Goal: Task Accomplishment & Management: Complete application form

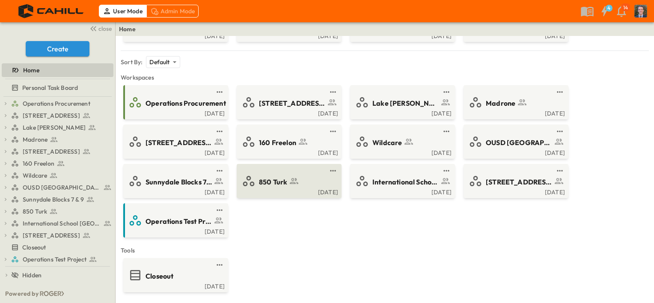
scroll to position [102, 0]
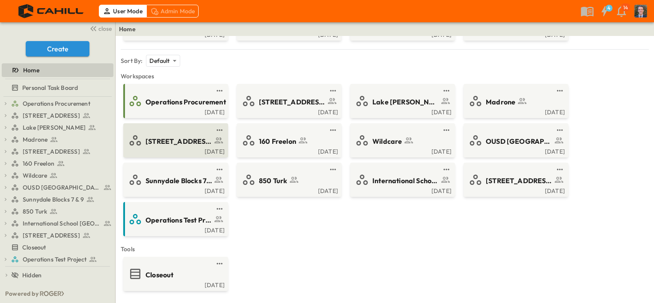
click at [182, 144] on span "[STREET_ADDRESS]" at bounding box center [179, 142] width 66 height 10
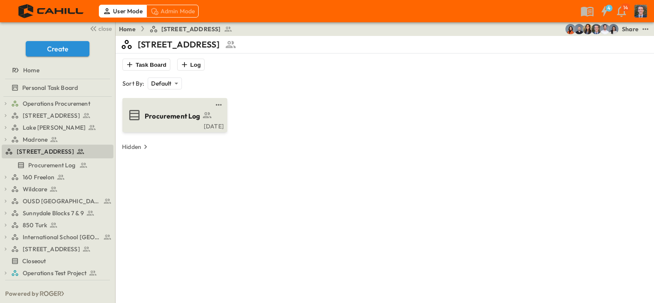
click at [190, 119] on span "Procurement Log" at bounding box center [173, 116] width 56 height 10
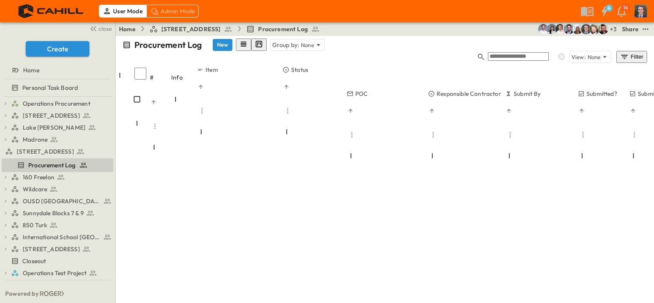
scroll to position [2728, 0]
type input "*********"
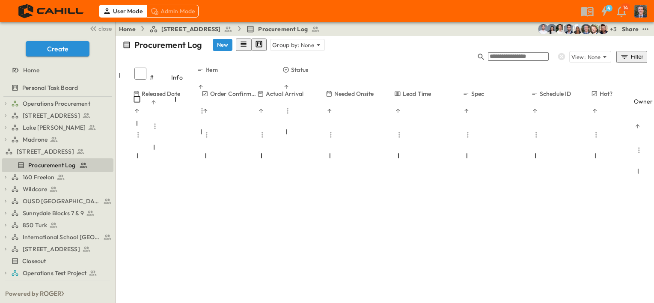
scroll to position [2728, 633]
type input "*"
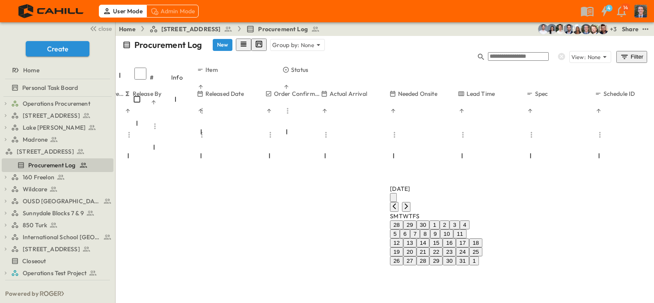
click at [430, 229] on button "8" at bounding box center [425, 233] width 10 height 9
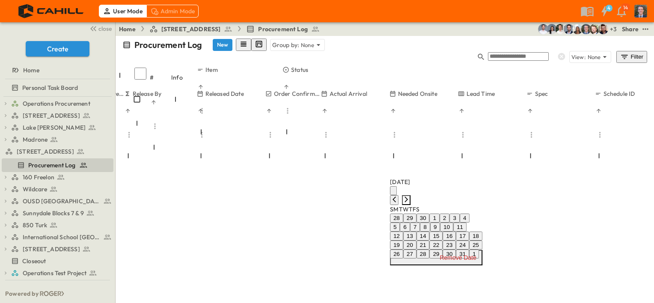
click at [410, 196] on icon "Next month" at bounding box center [406, 199] width 7 height 7
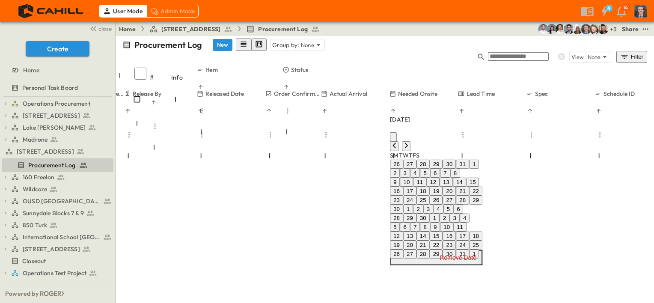
drag, startPoint x: 504, startPoint y: 129, endPoint x: 498, endPoint y: 133, distance: 7.3
click at [410, 142] on icon "Next month" at bounding box center [406, 145] width 7 height 7
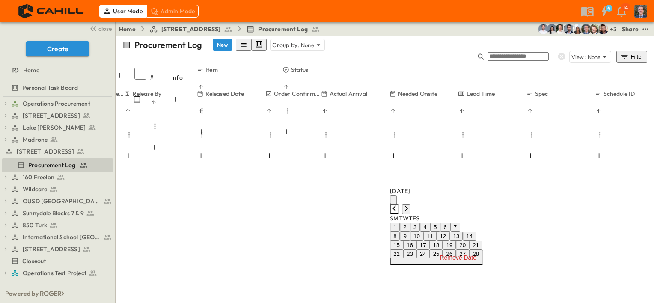
click at [398, 205] on icon "Previous month" at bounding box center [394, 208] width 7 height 7
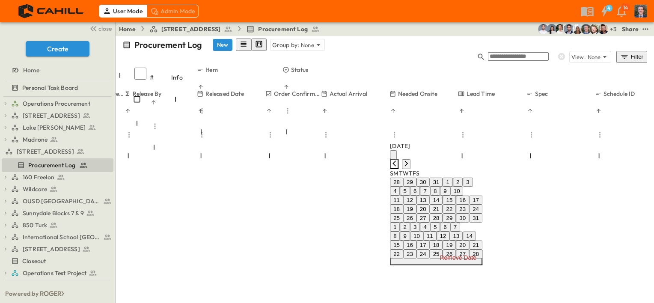
click at [398, 160] on icon "Previous month" at bounding box center [394, 163] width 7 height 7
click at [398, 151] on icon "Previous month" at bounding box center [394, 154] width 7 height 7
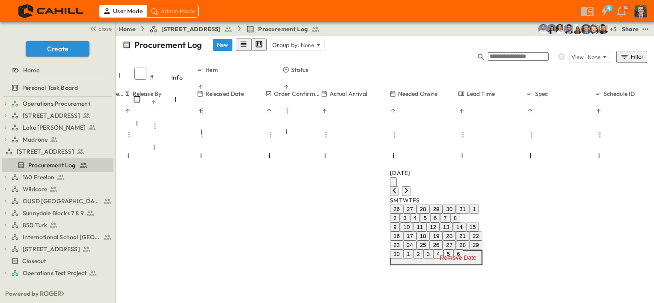
drag, startPoint x: 469, startPoint y: 232, endPoint x: 488, endPoint y: 238, distance: 19.5
click at [456, 241] on button "27" at bounding box center [449, 245] width 13 height 9
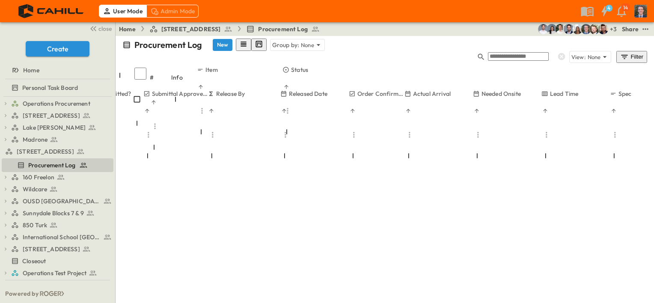
scroll to position [2728, 509]
click at [647, 31] on icon "test" at bounding box center [645, 29] width 9 height 9
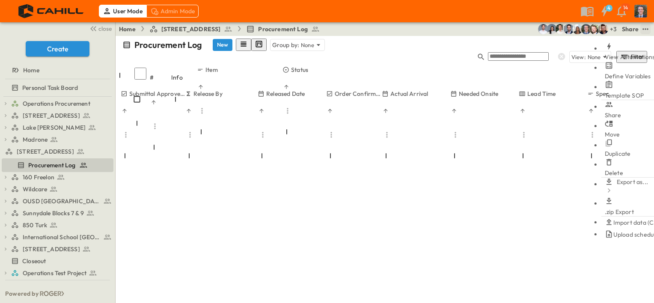
click at [610, 72] on span "Define Variables" at bounding box center [628, 76] width 46 height 8
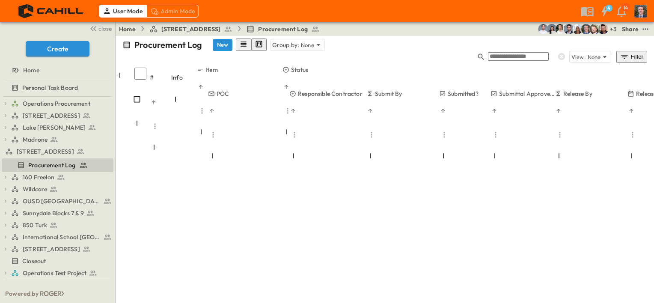
scroll to position [2728, 153]
click at [643, 29] on icon "test" at bounding box center [646, 28] width 6 height 1
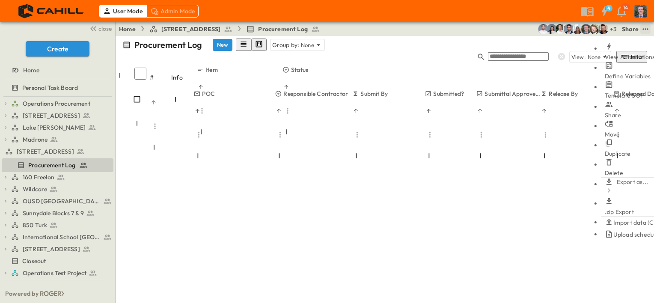
click at [614, 72] on span "Define Variables" at bounding box center [628, 76] width 46 height 8
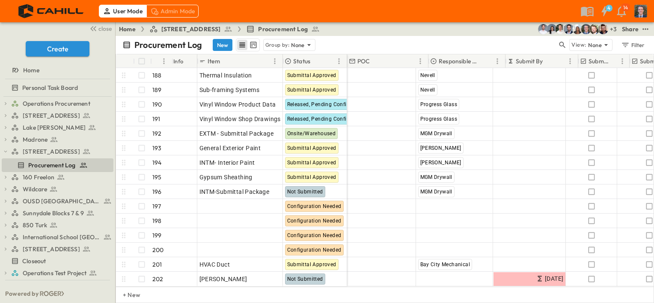
scroll to position [2728, 0]
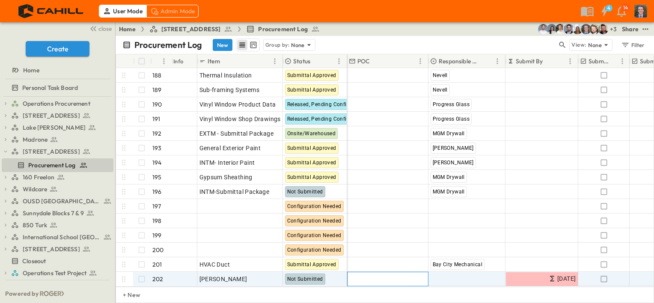
click at [396, 272] on div "Add Contact" at bounding box center [388, 279] width 80 height 14
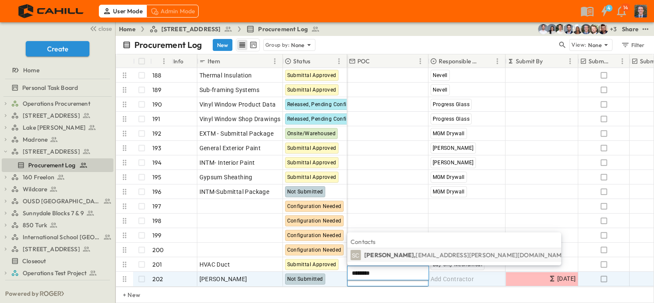
type input "********"
click at [416, 255] on span "scalderon@cahill-sf.com" at bounding box center [492, 255] width 152 height 8
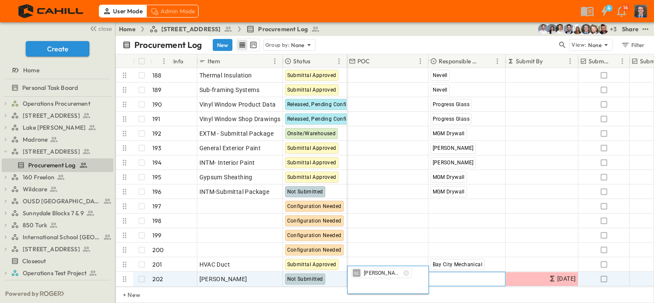
click at [448, 276] on span "Add Contractor" at bounding box center [453, 279] width 44 height 9
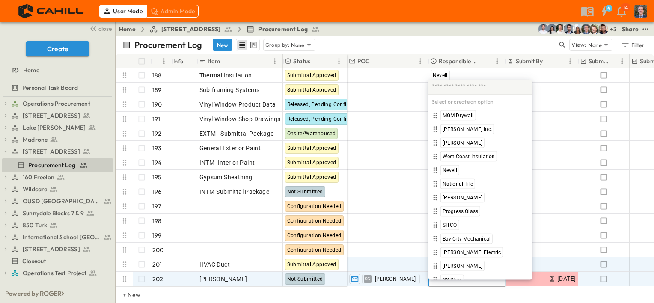
click at [525, 294] on div "+ New" at bounding box center [385, 295] width 539 height 16
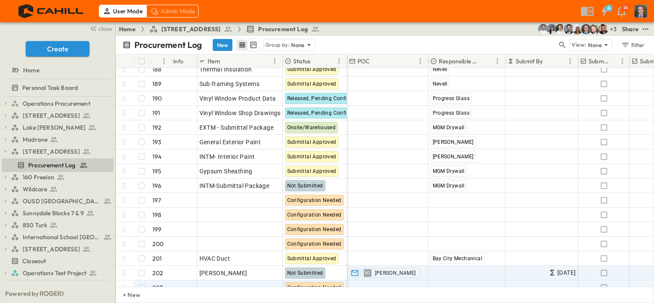
scroll to position [2743, 0]
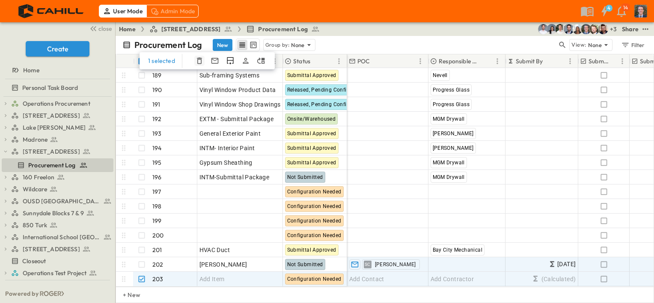
click at [197, 63] on icon "button" at bounding box center [199, 61] width 9 height 9
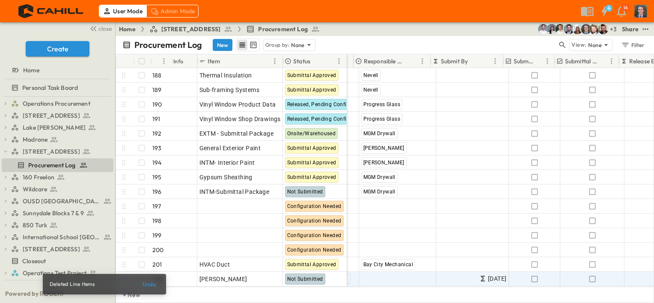
scroll to position [2728, 75]
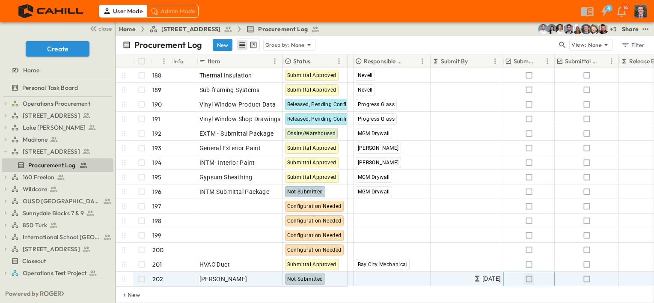
click at [529, 275] on icon "button" at bounding box center [529, 279] width 9 height 9
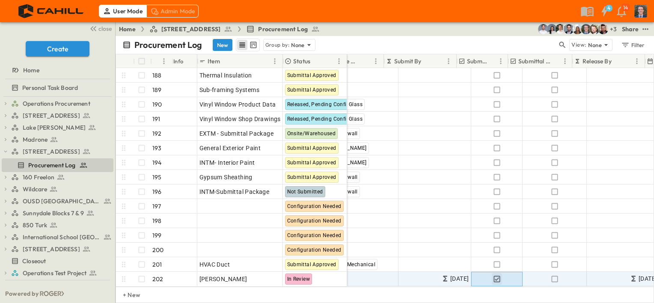
scroll to position [2728, 122]
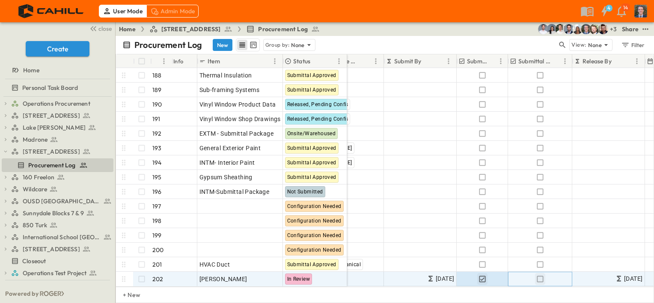
click at [538, 275] on icon "button" at bounding box center [540, 279] width 9 height 9
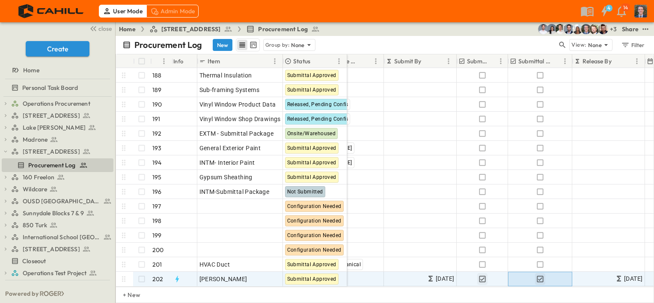
click at [539, 275] on icon "button" at bounding box center [540, 279] width 9 height 9
click at [538, 275] on icon "button" at bounding box center [540, 279] width 9 height 9
click at [178, 275] on icon "button" at bounding box center [177, 279] width 9 height 9
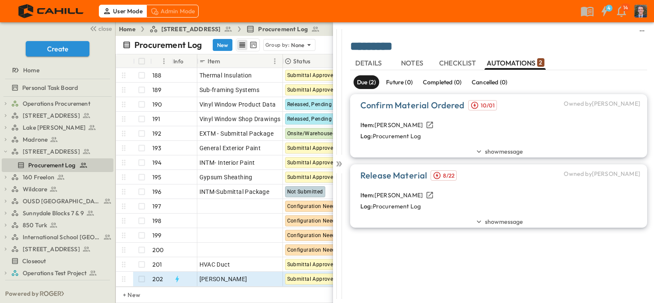
click at [497, 180] on div "Release Material 8/22 Owned by Marlen Hernandez" at bounding box center [500, 178] width 297 height 17
click at [498, 222] on span "show message" at bounding box center [504, 221] width 38 height 9
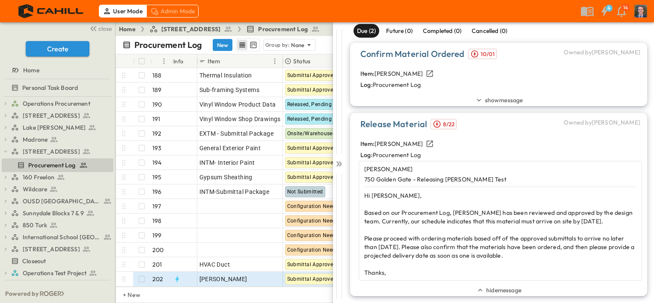
scroll to position [53, 0]
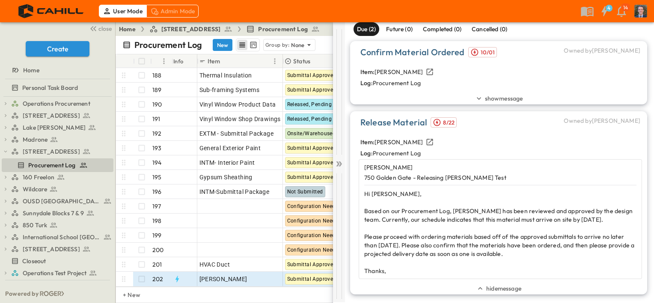
click at [338, 162] on icon at bounding box center [339, 164] width 9 height 9
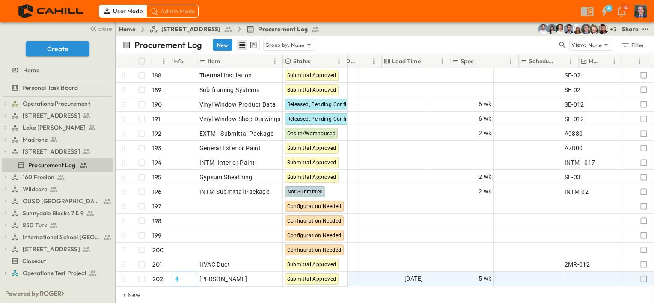
scroll to position [2728, 646]
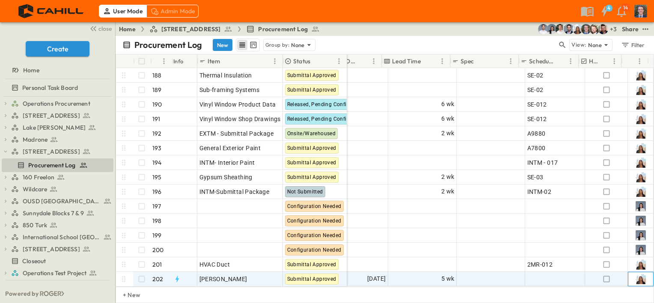
click at [637, 274] on img at bounding box center [641, 279] width 10 height 10
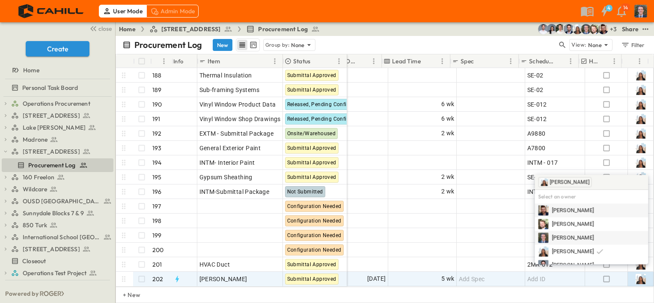
click at [588, 236] on div "Jared Salin" at bounding box center [591, 238] width 107 height 10
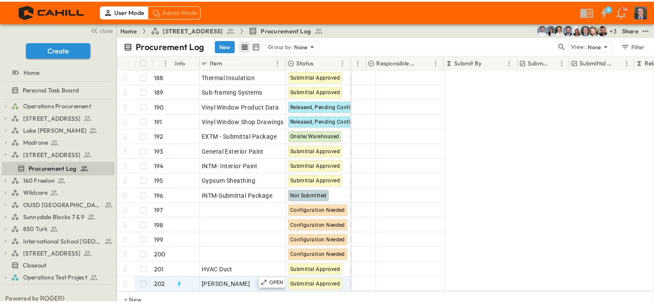
scroll to position [2728, 66]
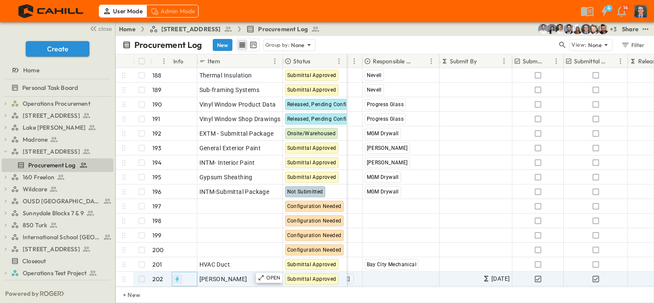
click at [176, 276] on icon "button" at bounding box center [176, 279] width 3 height 6
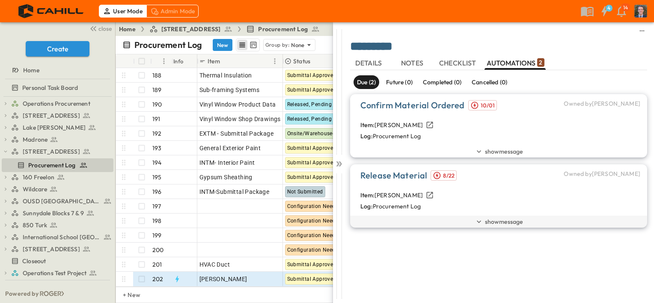
click at [503, 224] on span "show message" at bounding box center [504, 221] width 38 height 9
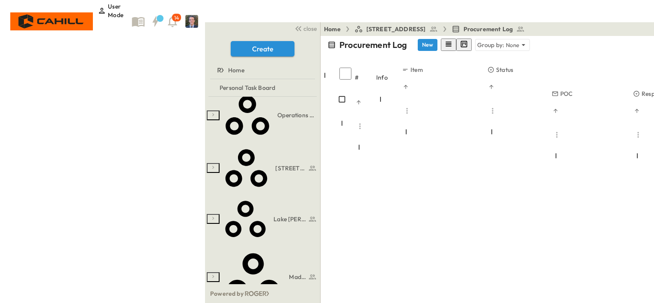
scroll to position [15, 0]
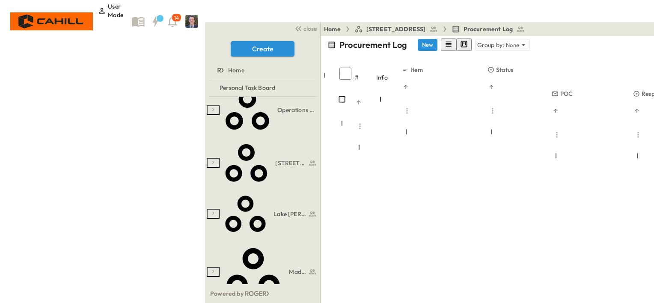
scroll to position [53, 0]
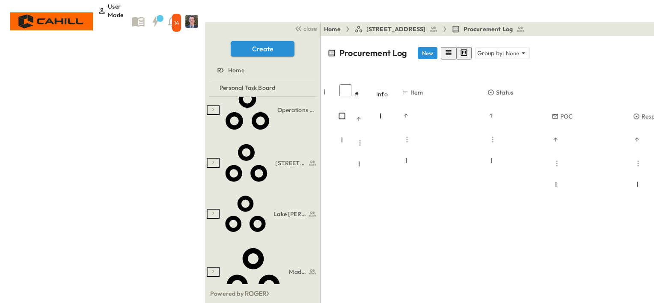
click at [589, 131] on p "Link Existing Email" at bounding box center [606, 135] width 74 height 8
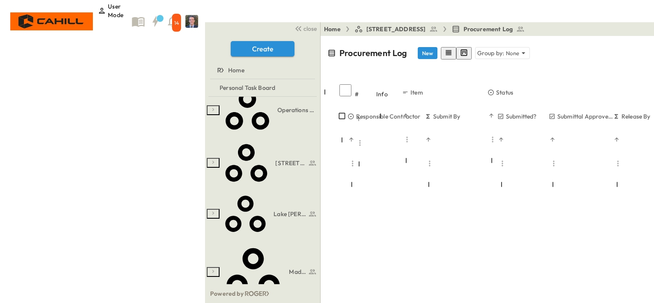
scroll to position [2728, 286]
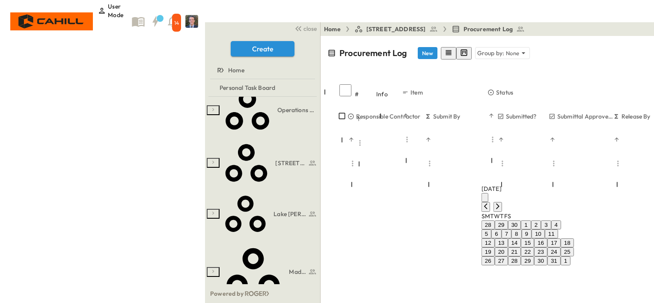
click at [521, 229] on button "8" at bounding box center [517, 233] width 10 height 9
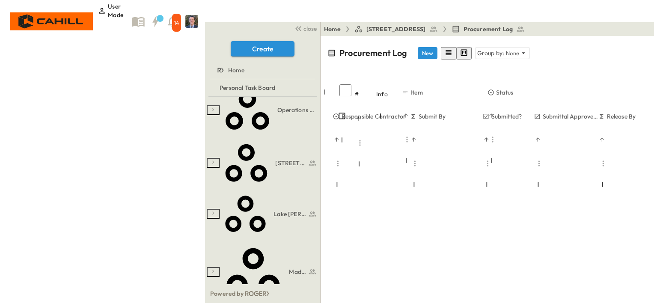
scroll to position [2728, 319]
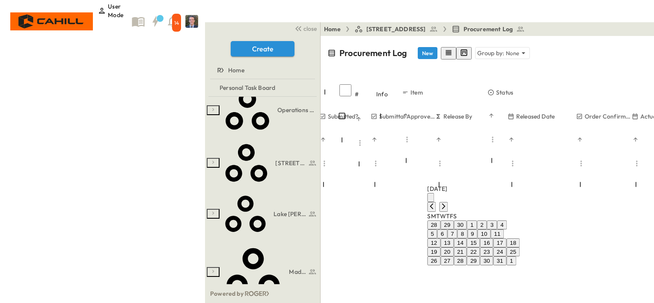
click at [468, 229] on button "8" at bounding box center [463, 233] width 10 height 9
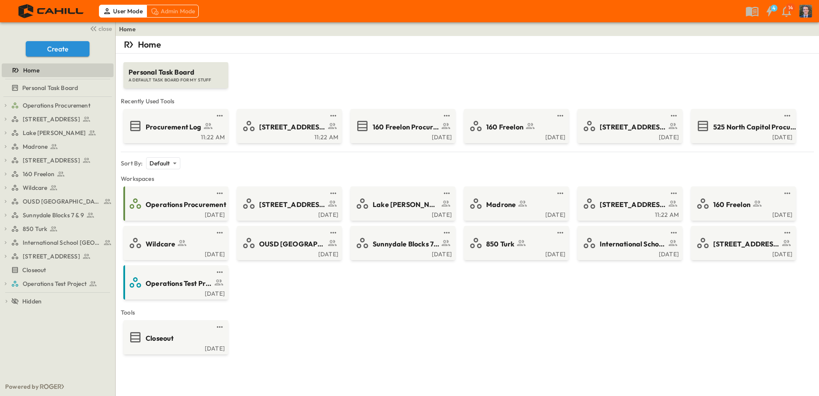
click at [168, 12] on div "Admin Mode" at bounding box center [172, 11] width 53 height 13
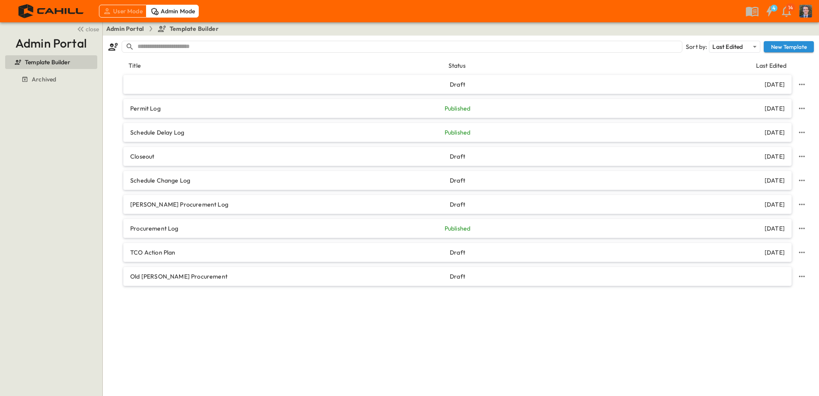
click at [114, 12] on div "User Mode" at bounding box center [123, 11] width 48 height 13
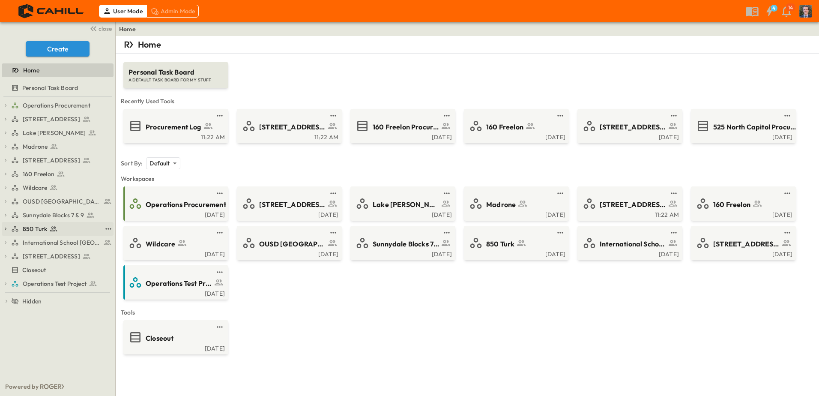
click at [29, 227] on span "850 Turk" at bounding box center [35, 228] width 24 height 9
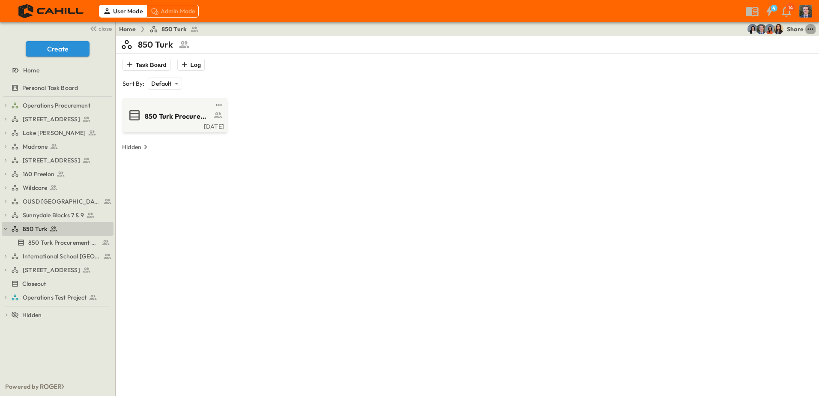
click at [807, 30] on icon "test" at bounding box center [810, 29] width 9 height 9
click at [757, 27] on img "Jared Salin (jsalin@cahill-sf.com)" at bounding box center [761, 29] width 10 height 10
click at [795, 31] on div "Share" at bounding box center [795, 29] width 17 height 9
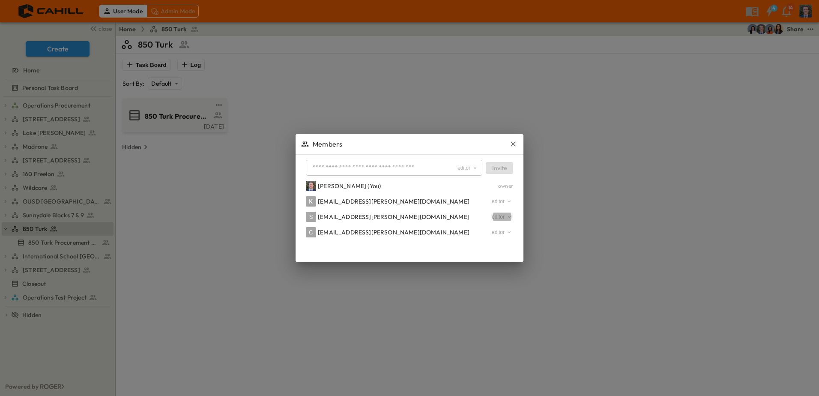
click at [494, 213] on button "editor" at bounding box center [502, 216] width 22 height 9
click at [504, 270] on span "remove" at bounding box center [502, 269] width 22 height 9
click at [325, 74] on div at bounding box center [409, 198] width 819 height 396
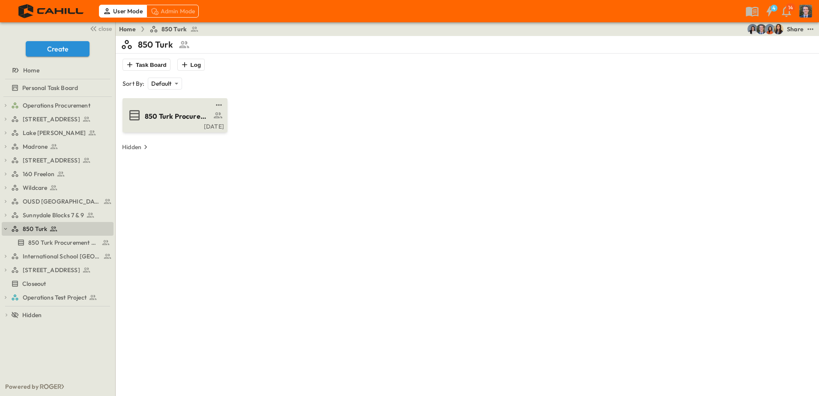
click at [171, 114] on span "850 Turk Procurement Log" at bounding box center [178, 116] width 66 height 10
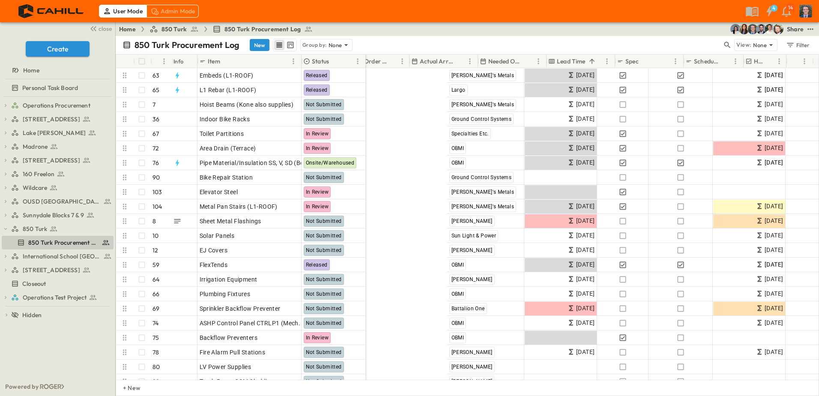
scroll to position [0, 500]
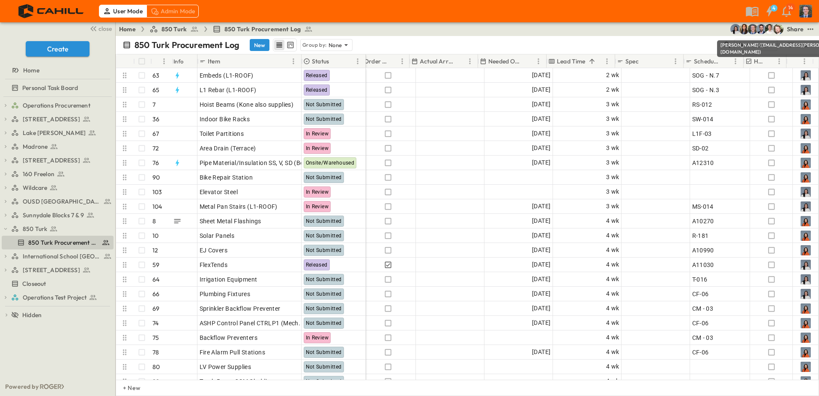
click at [762, 28] on img "Casey Kasten (ckasten@cahill-sf.com)" at bounding box center [761, 29] width 10 height 10
click at [792, 30] on div "Share" at bounding box center [795, 29] width 17 height 9
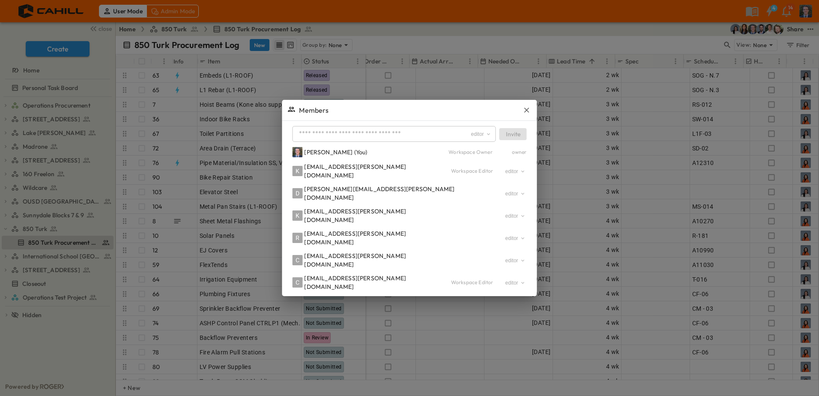
click at [456, 30] on div at bounding box center [409, 198] width 819 height 396
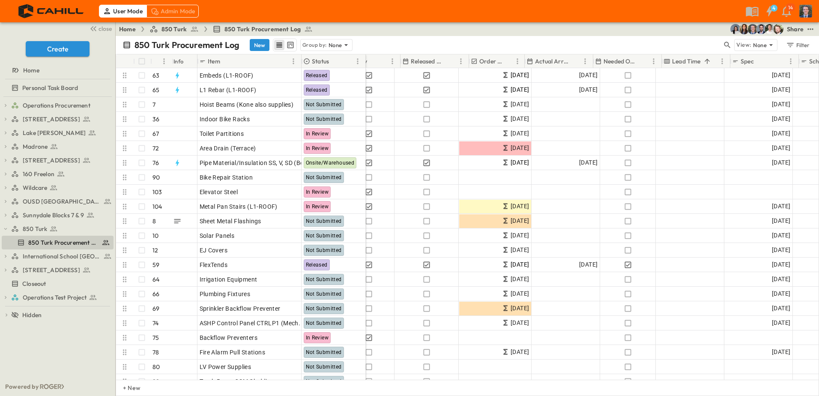
scroll to position [0, 500]
